Goal: Information Seeking & Learning: Learn about a topic

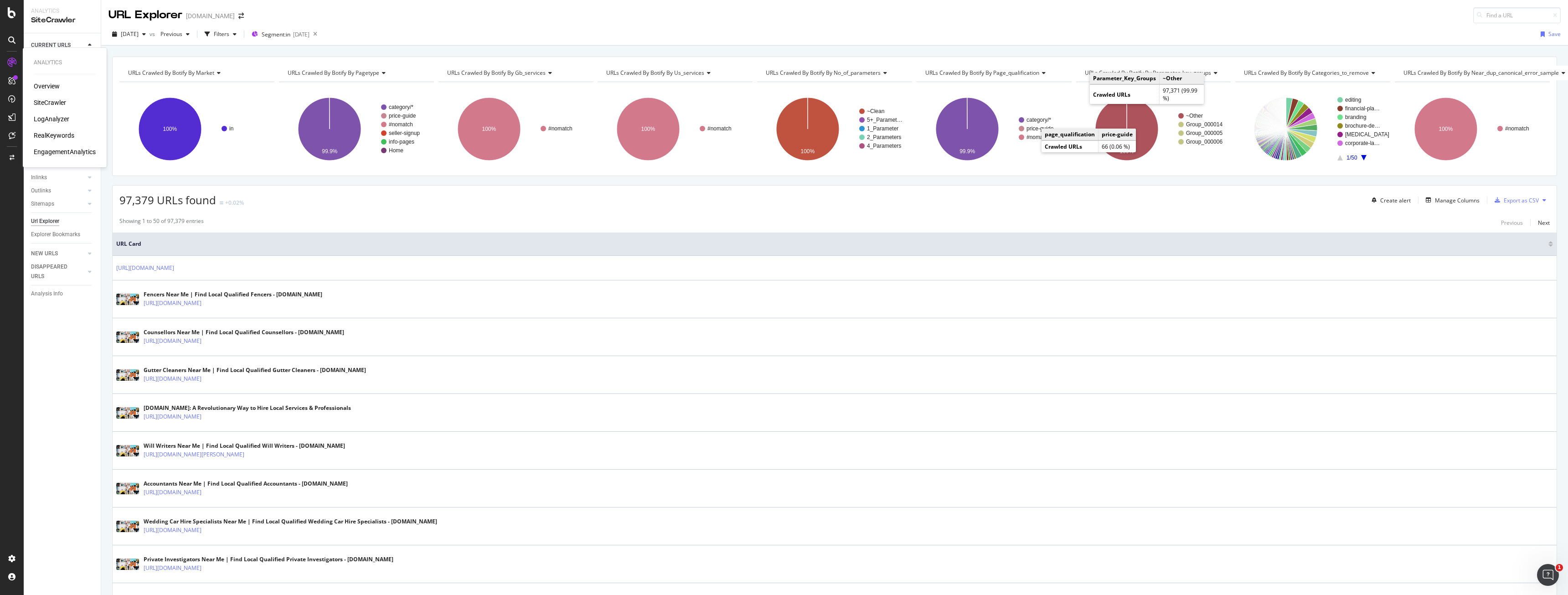
click at [39, 86] on div "Overview" at bounding box center [47, 86] width 26 height 9
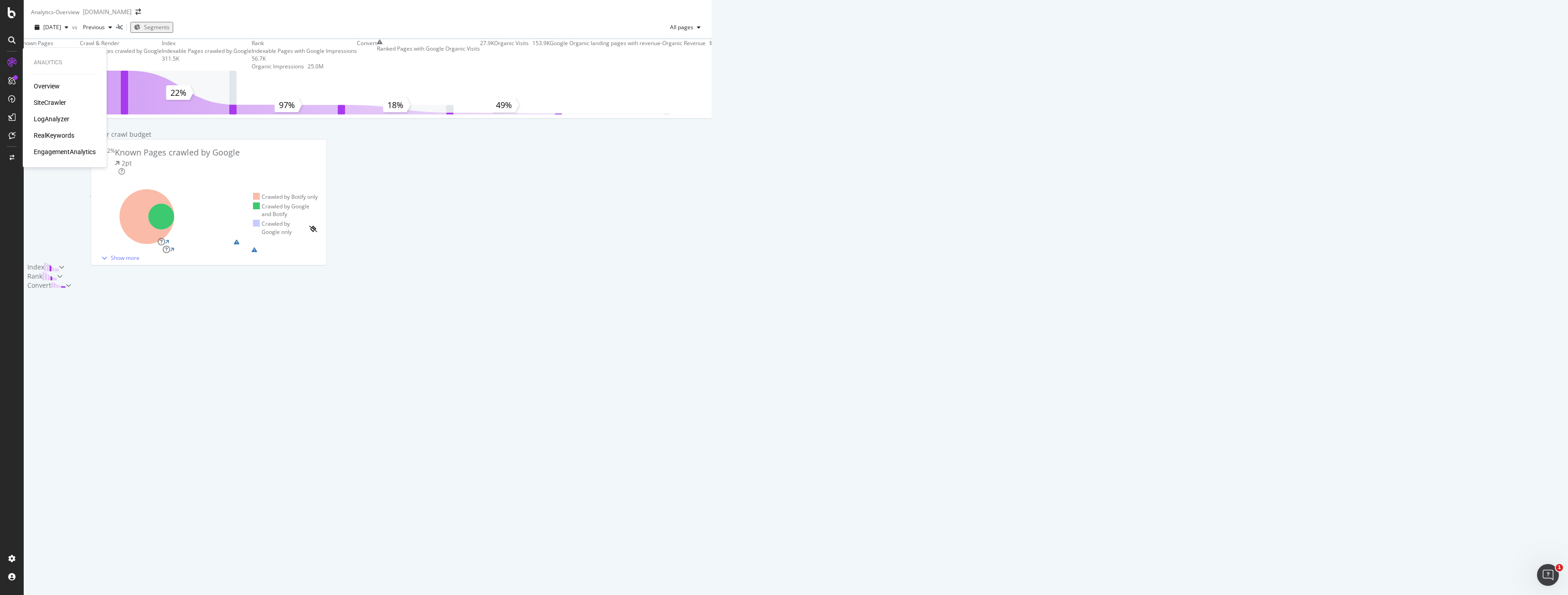
click at [49, 135] on div "RealKeywords" at bounding box center [54, 135] width 40 height 9
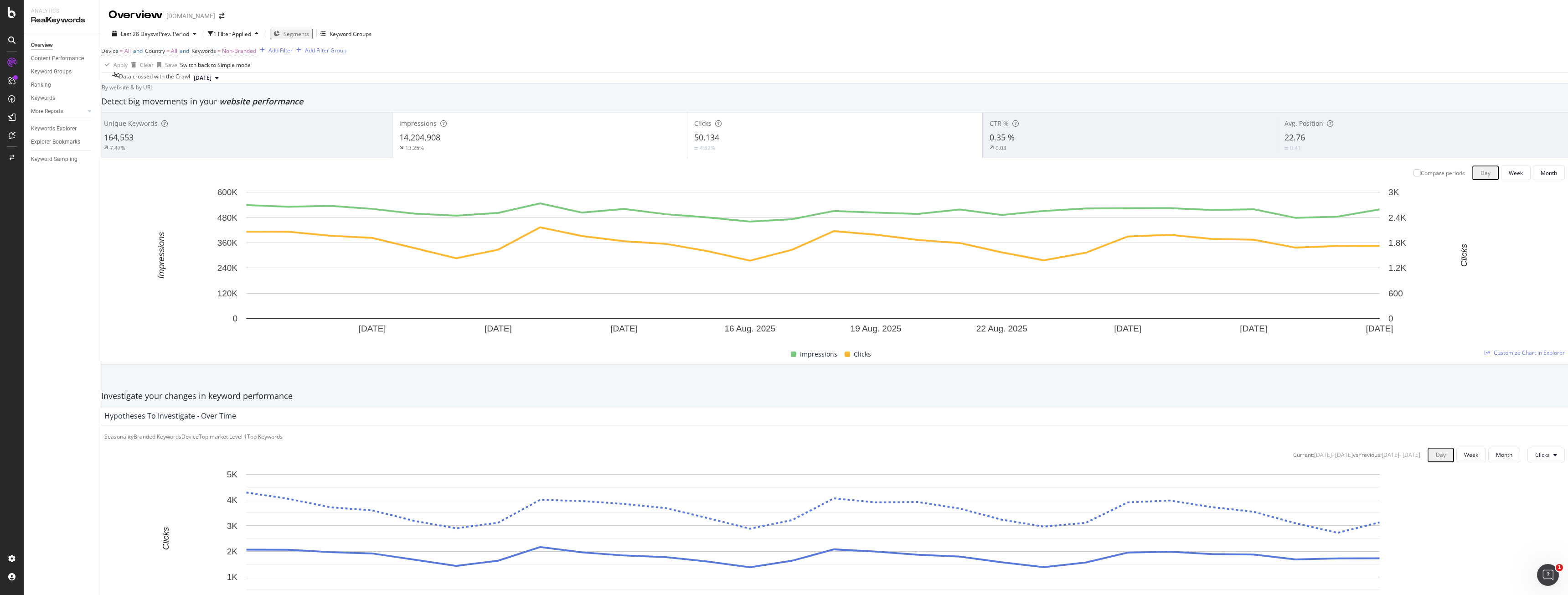
click at [364, 58] on div "Device = All and Country = All and Keywords = Non-Branded Add Filter Add Filter…" at bounding box center [834, 51] width 1466 height 13
click at [295, 38] on div "Segments" at bounding box center [291, 34] width 36 height 7
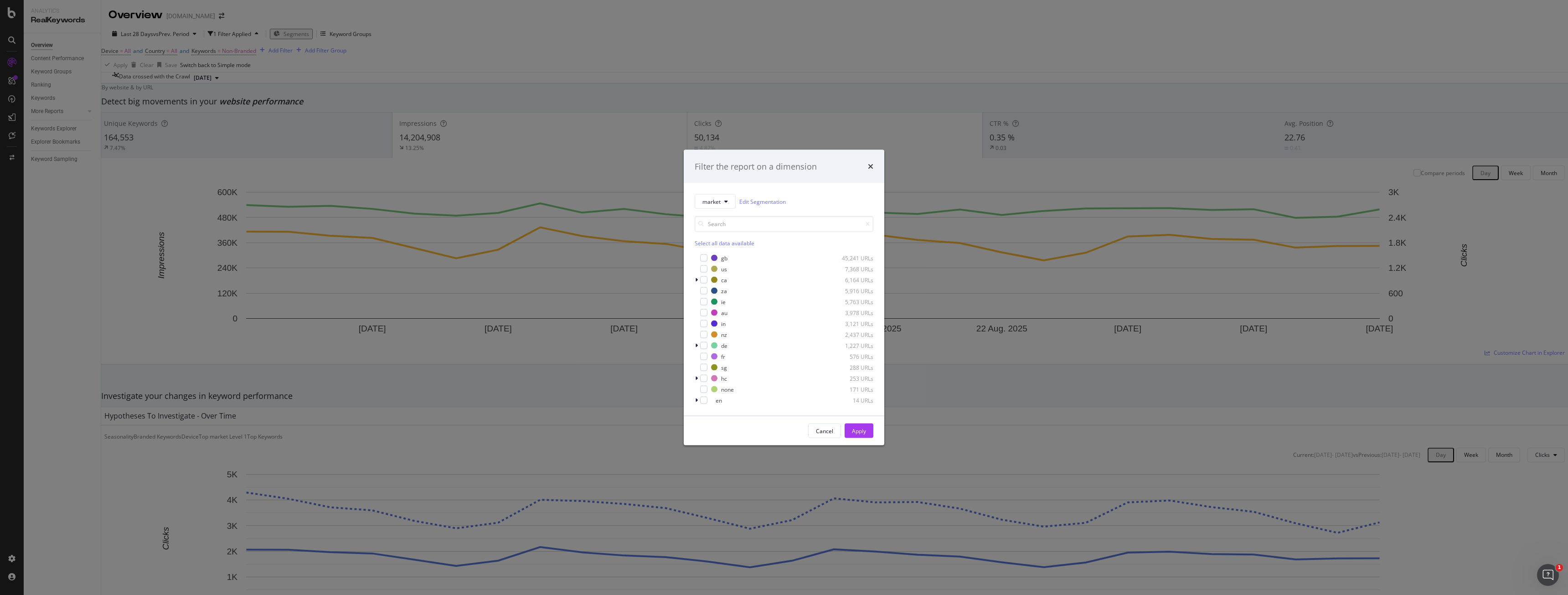
click at [1051, 75] on div "Filter the report on a dimension market Edit Segmentation Select all data avail…" at bounding box center [784, 298] width 1568 height 595
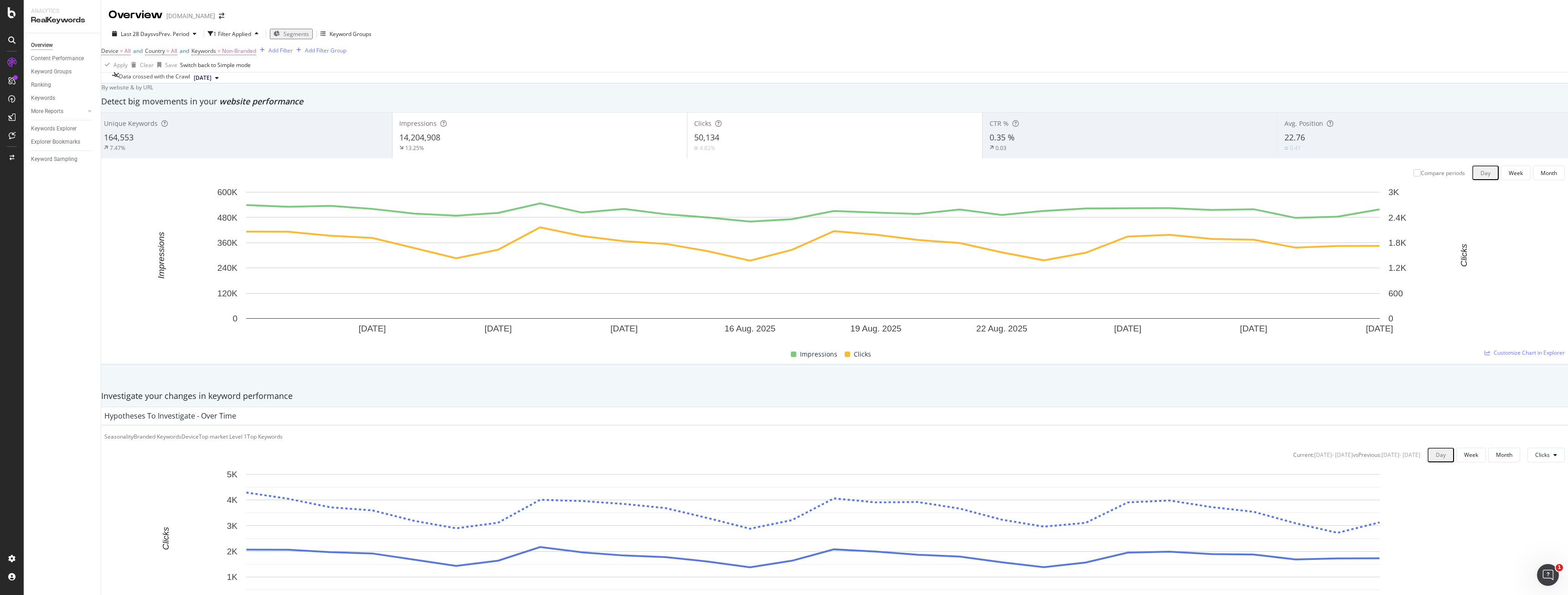
click at [304, 34] on span "Segments" at bounding box center [296, 34] width 26 height 7
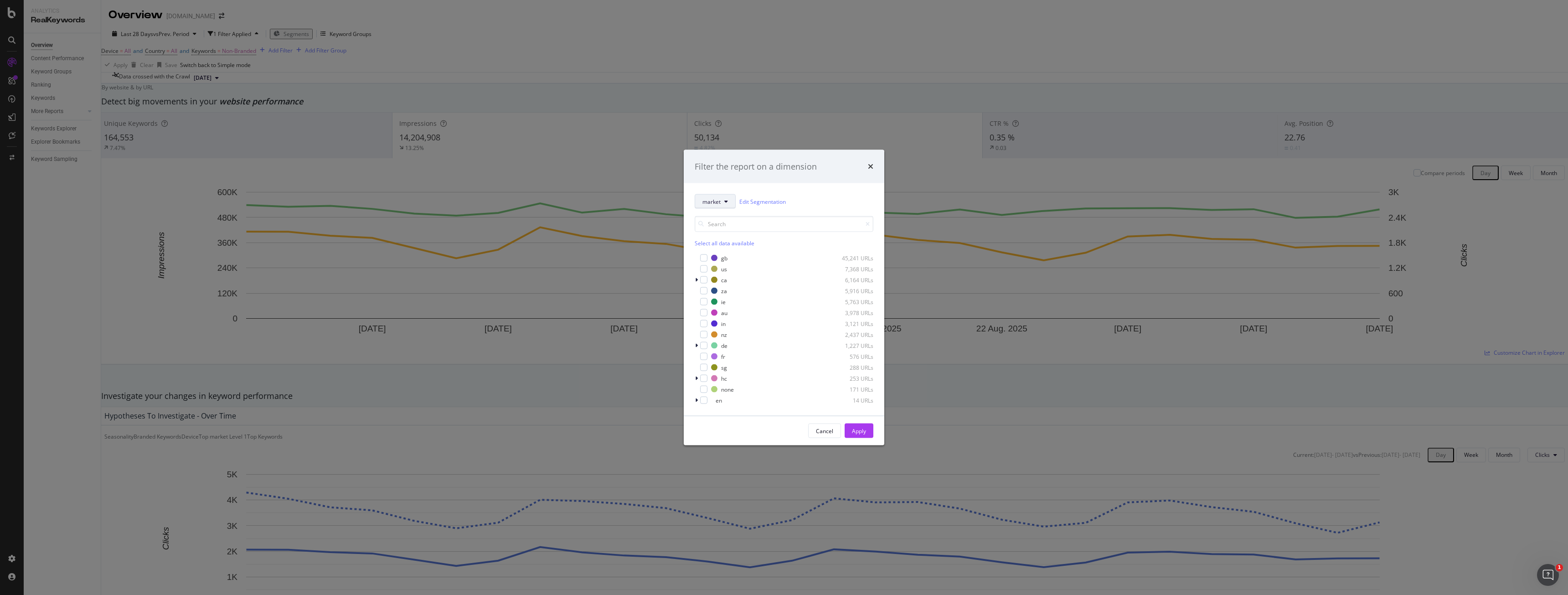
click at [728, 205] on button "market" at bounding box center [714, 201] width 41 height 15
click at [720, 259] on div "gb-services" at bounding box center [745, 265] width 100 height 16
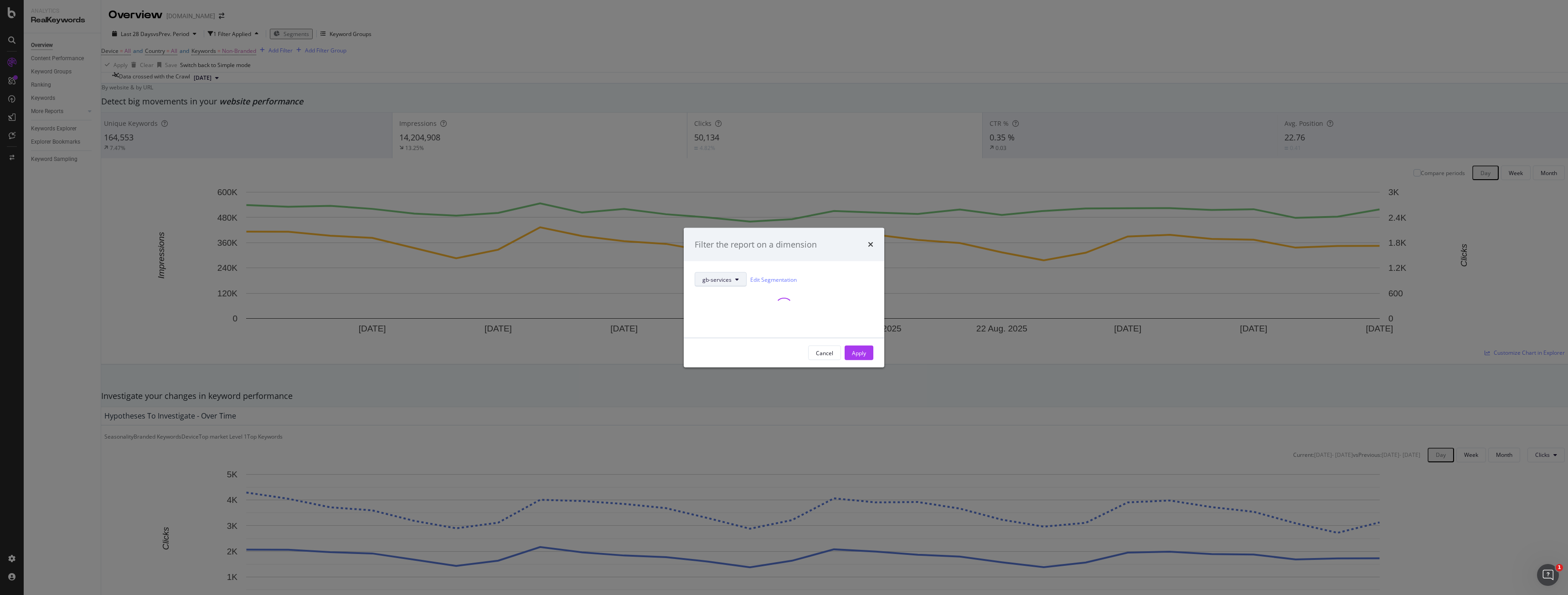
click at [705, 276] on span "gb-services" at bounding box center [717, 279] width 29 height 7
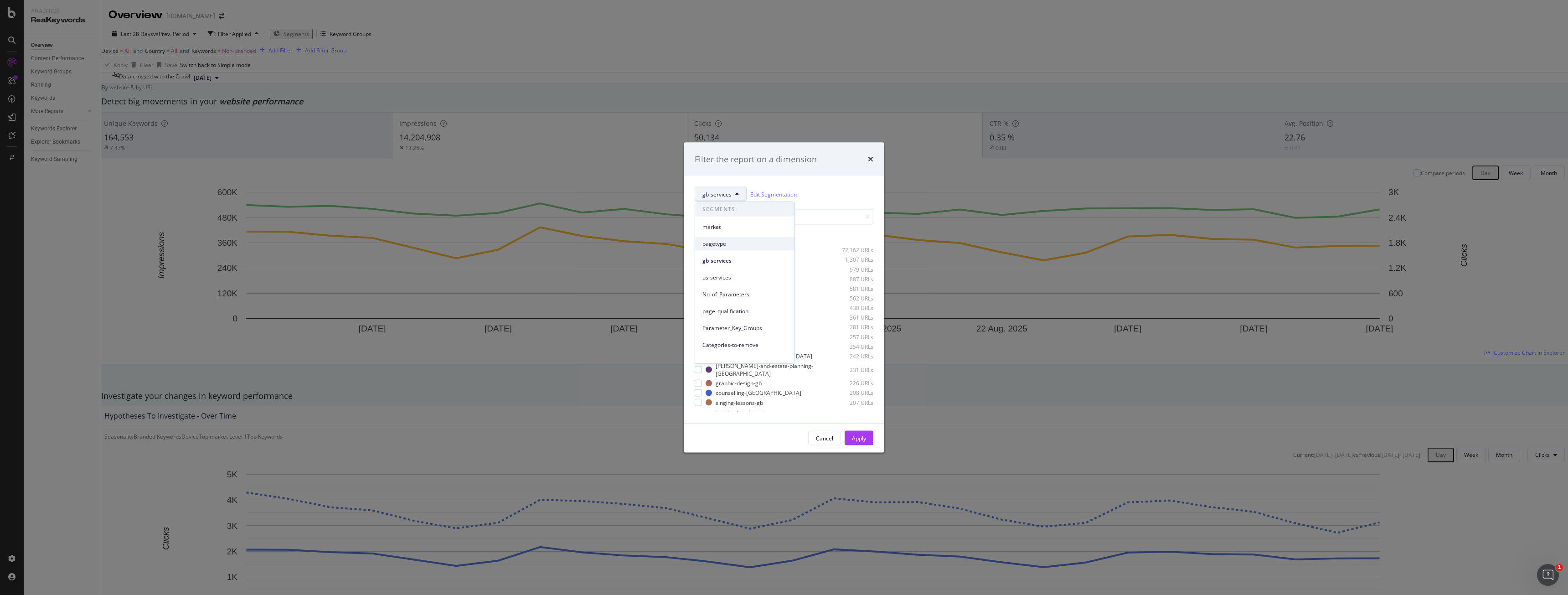
click at [744, 242] on span "pagetype" at bounding box center [745, 243] width 85 height 8
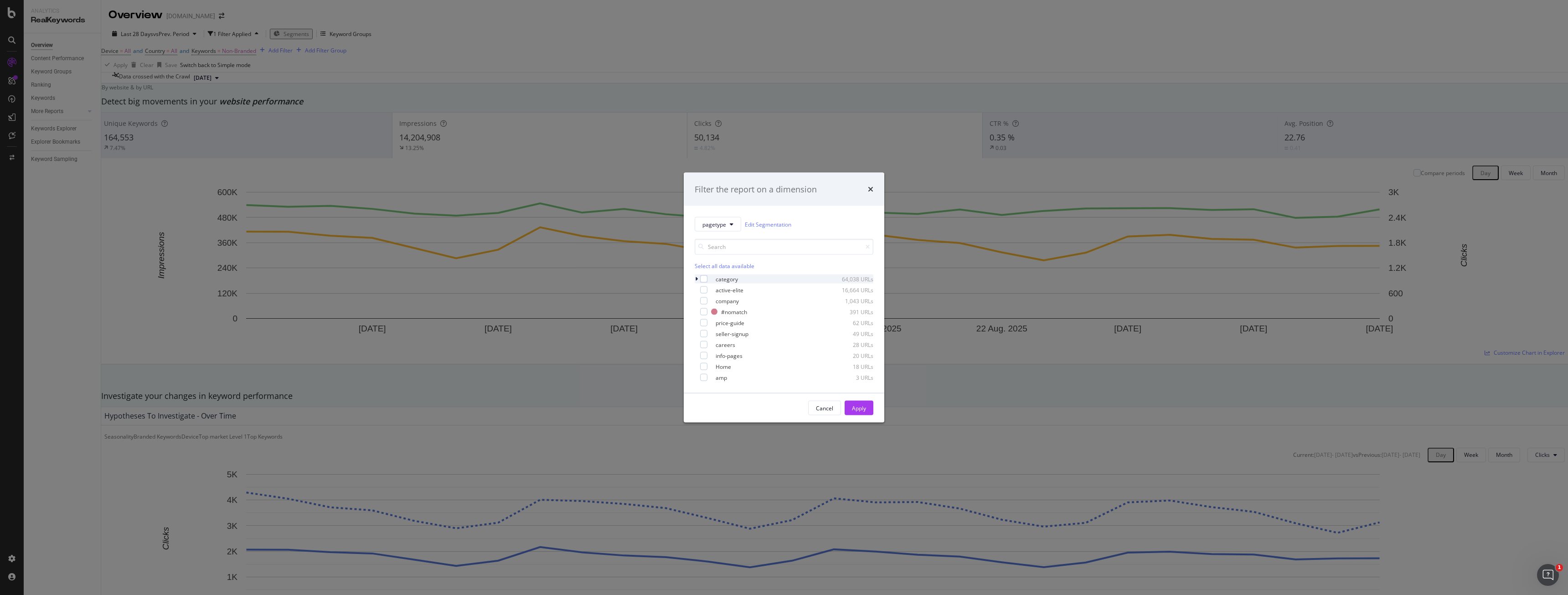
click at [708, 281] on div "category 64,038 URLs" at bounding box center [783, 279] width 178 height 9
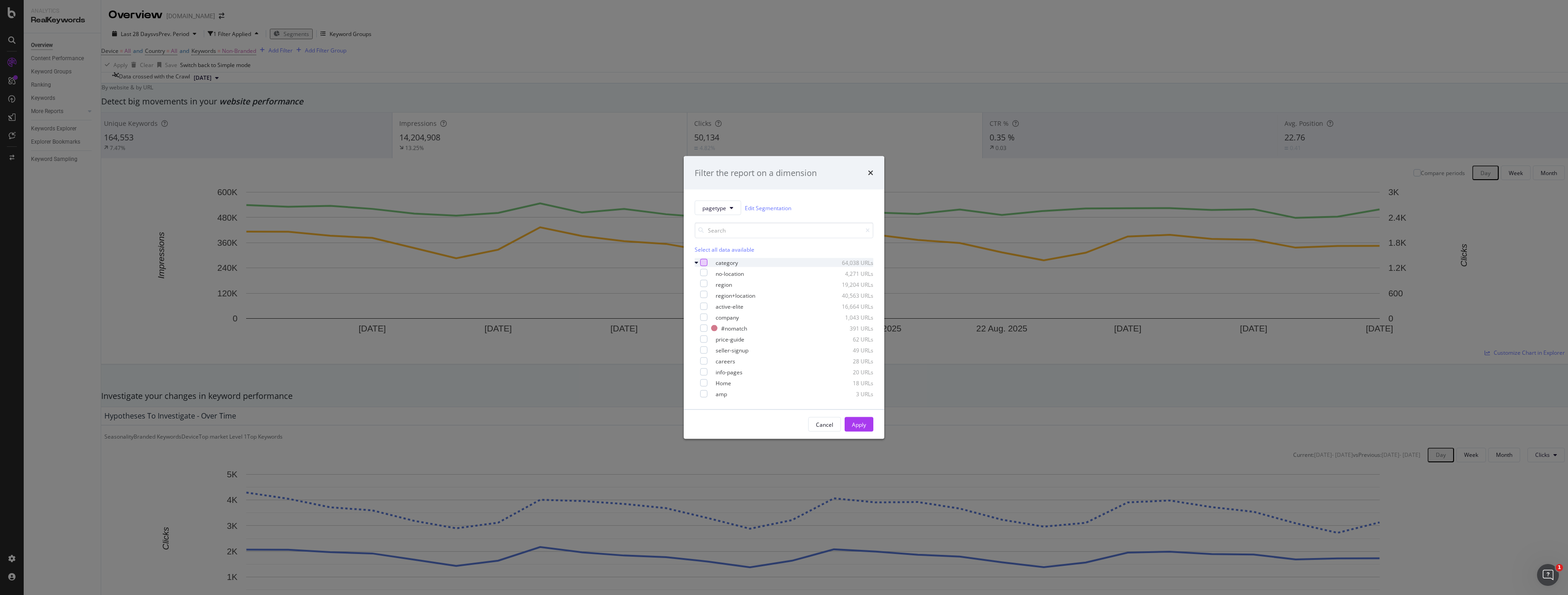
click at [703, 265] on div "modal" at bounding box center [703, 263] width 7 height 7
drag, startPoint x: 867, startPoint y: 425, endPoint x: 914, endPoint y: 430, distance: 47.3
click at [867, 425] on button "Apply" at bounding box center [858, 425] width 28 height 15
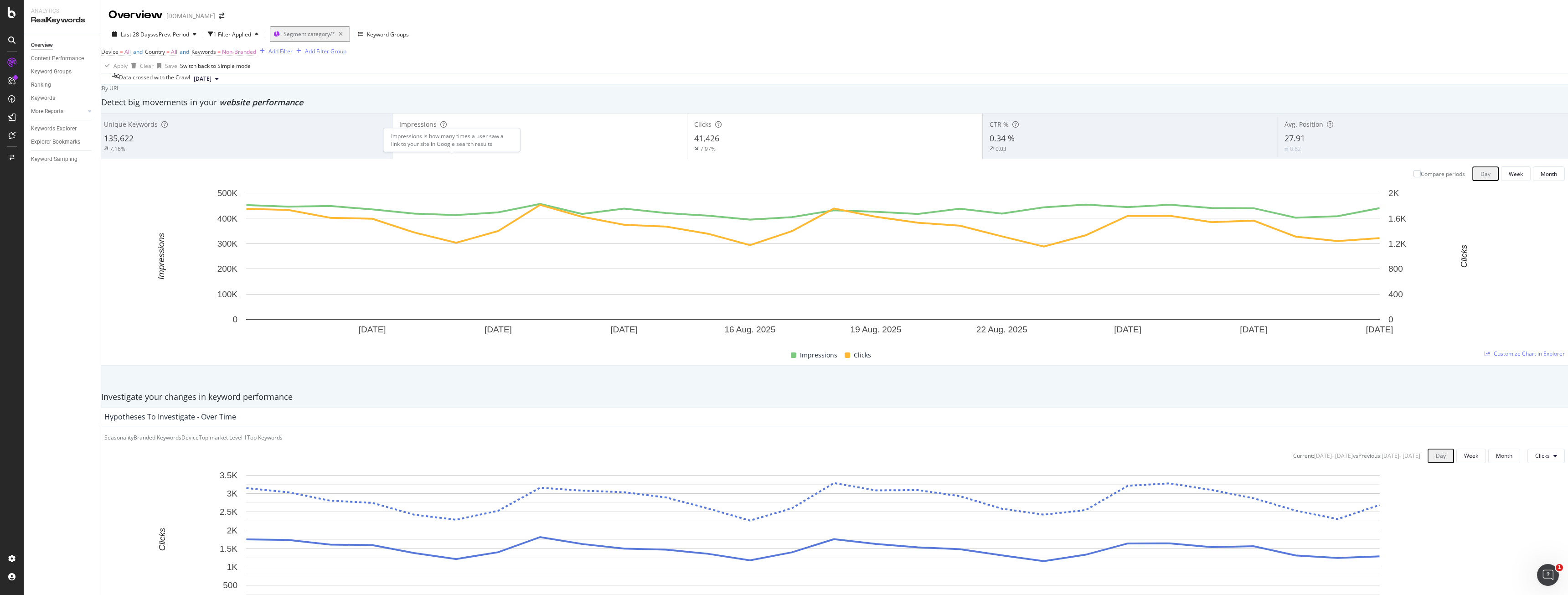
click at [446, 127] on icon at bounding box center [443, 124] width 6 height 6
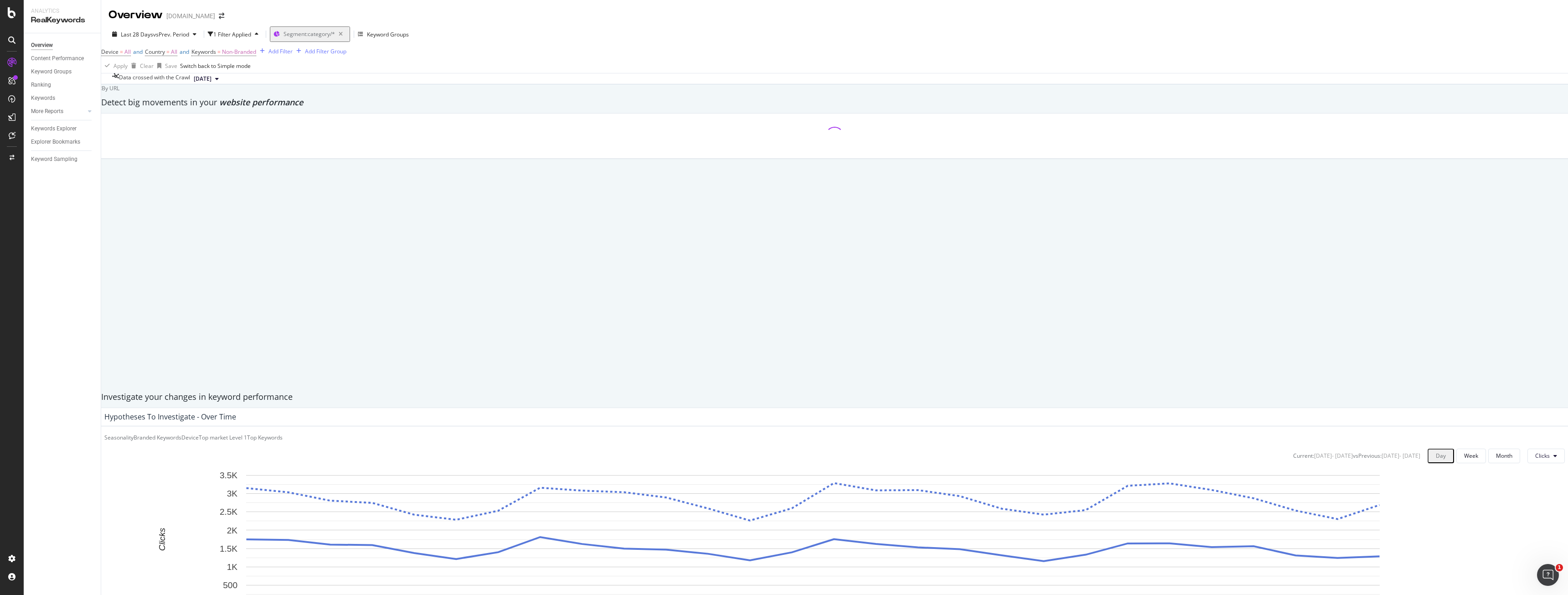
click at [451, 158] on div at bounding box center [834, 135] width 1475 height 45
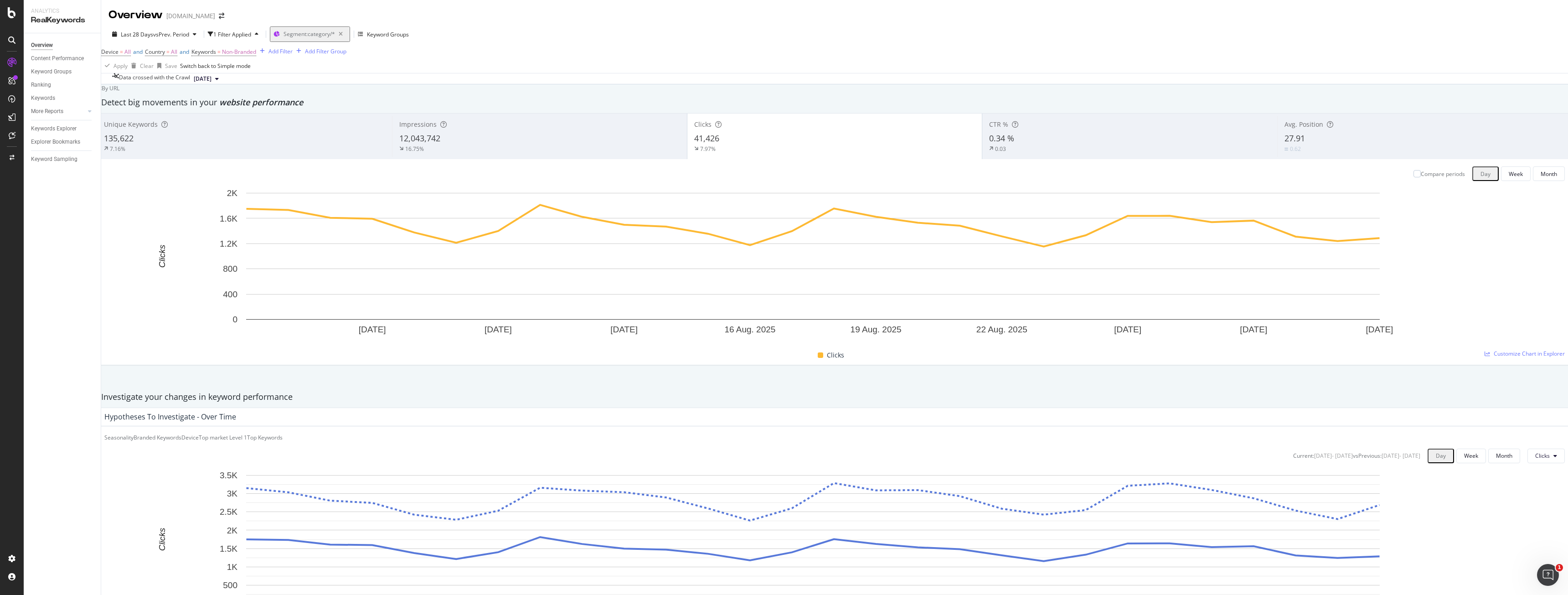
click at [562, 145] on div "12,043,742" at bounding box center [539, 138] width 281 height 12
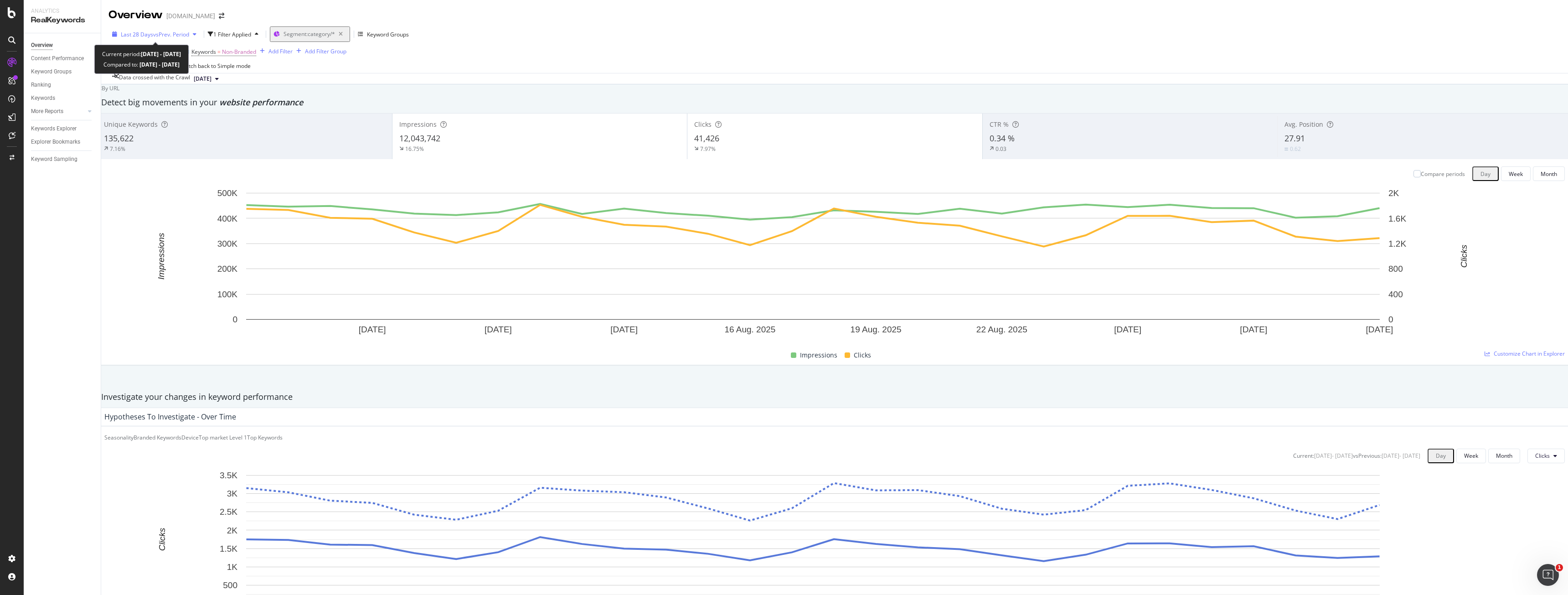
click at [153, 35] on span "vs Prev. Period" at bounding box center [170, 34] width 36 height 7
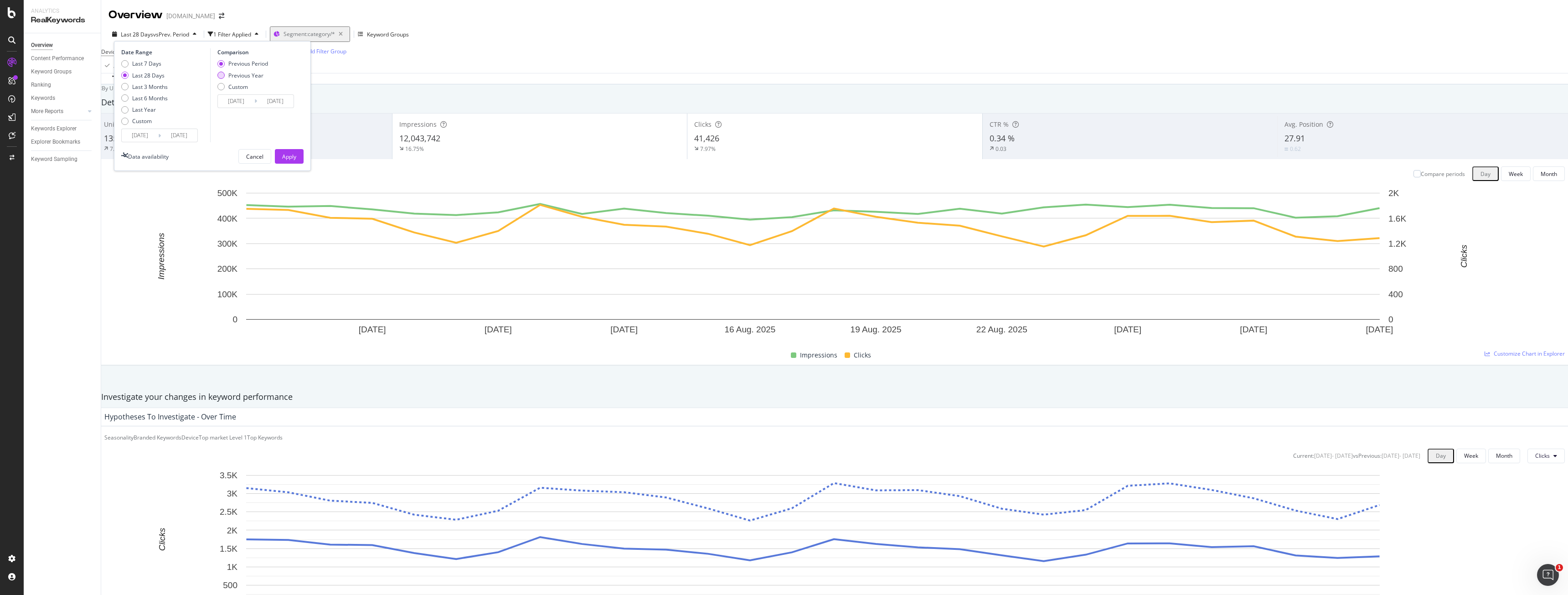
click at [240, 77] on div "Previous Year" at bounding box center [246, 75] width 35 height 7
type input "[DATE]"
click at [256, 68] on div "Previous Period" at bounding box center [248, 63] width 39 height 7
type input "[DATE]"
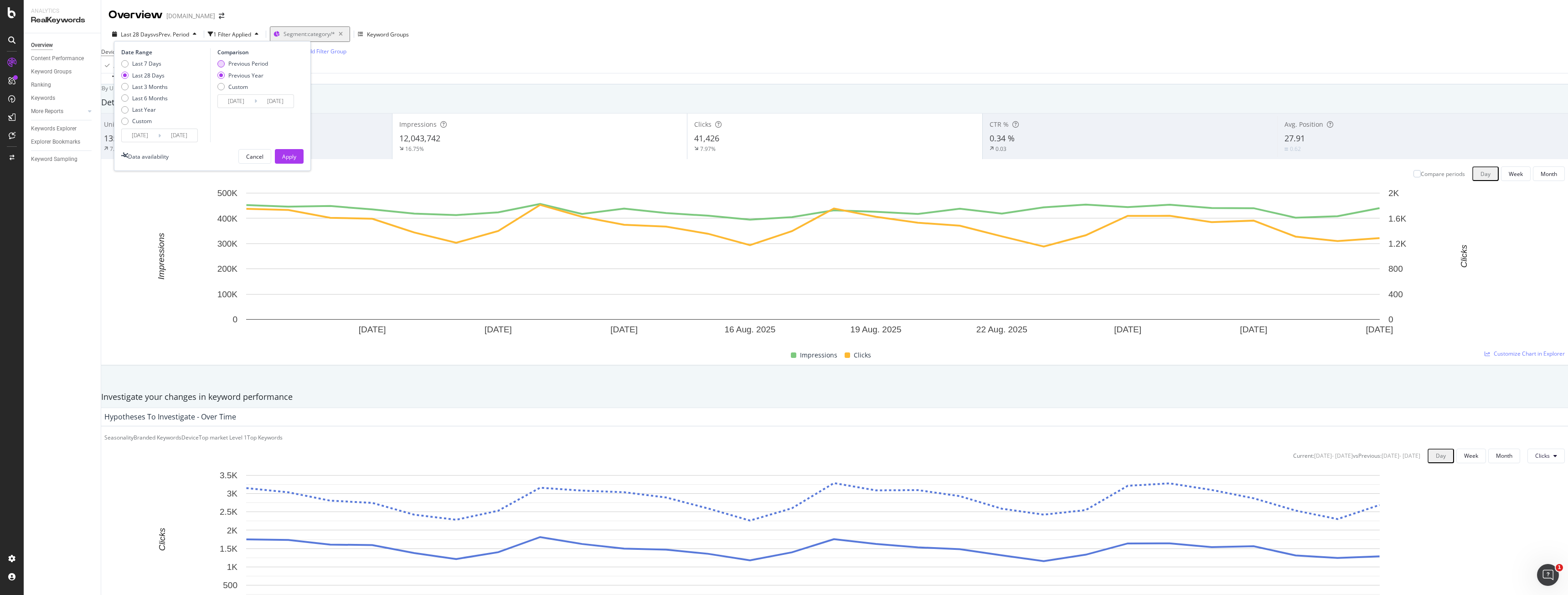
type input "[DATE]"
click at [252, 148] on div "Date Range Last 7 Days Last 28 Days Last 3 Months Last 6 Months Last Year Custo…" at bounding box center [212, 106] width 197 height 130
click at [255, 168] on div "Date Range Last 7 Days Last 28 Days Last 3 Months Last 6 Months Last Year Custo…" at bounding box center [212, 106] width 197 height 130
click at [260, 160] on div "Cancel" at bounding box center [254, 157] width 17 height 7
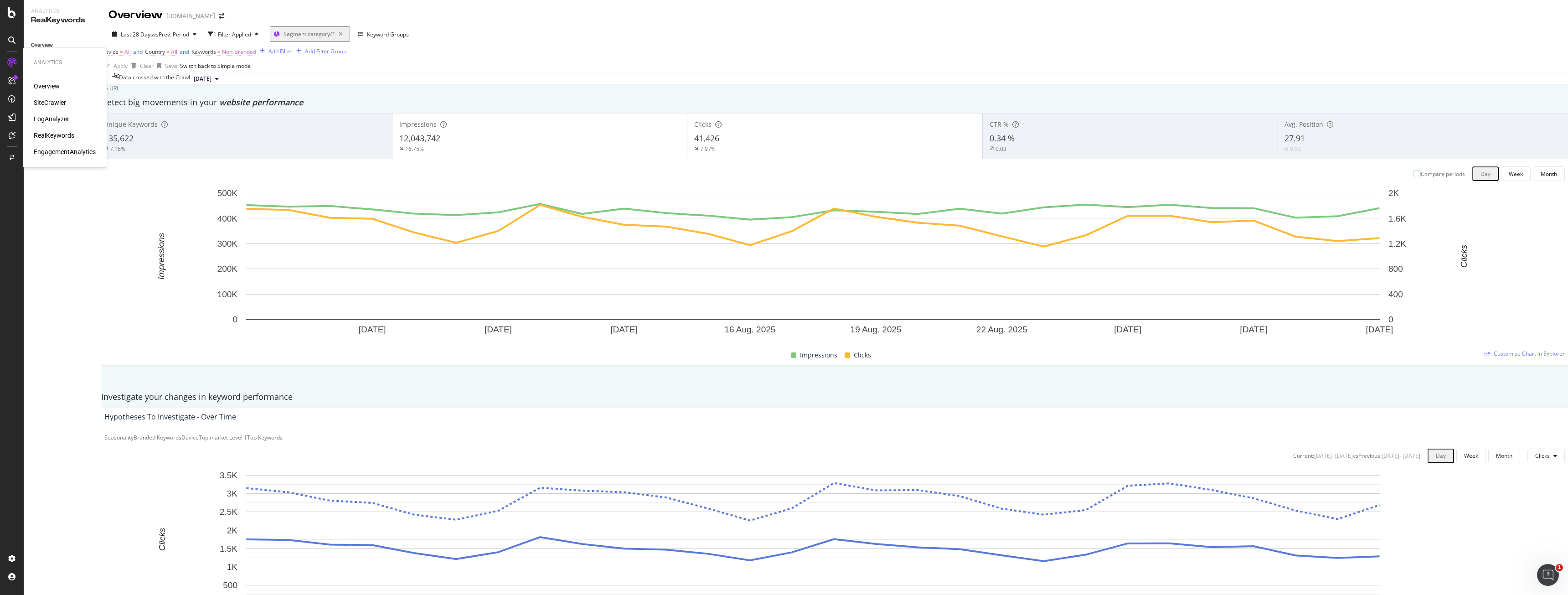
click at [46, 89] on div "Overview" at bounding box center [47, 86] width 26 height 9
